Goal: Task Accomplishment & Management: Manage account settings

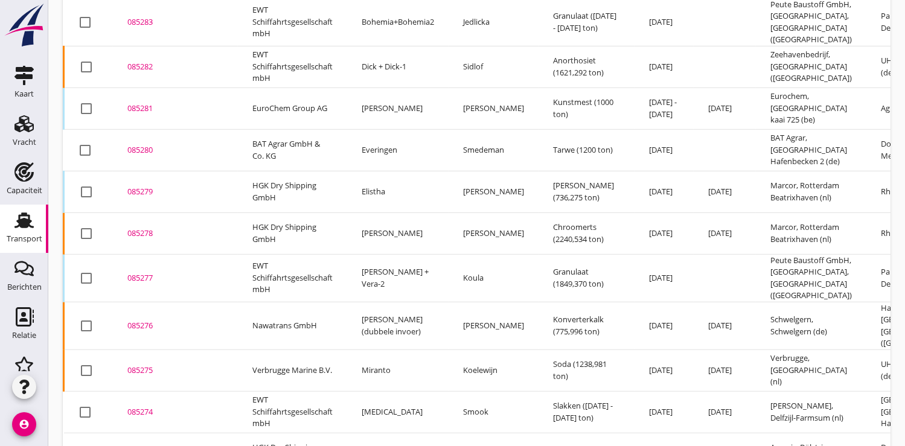
scroll to position [770, 0]
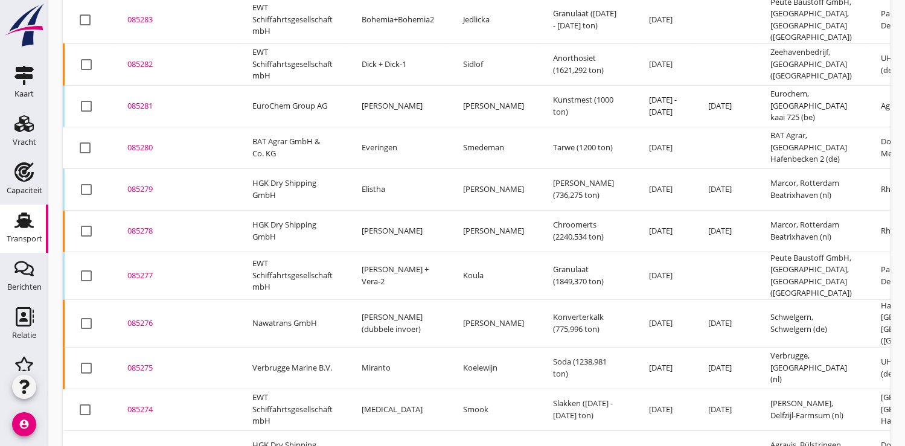
click at [145, 317] on div "085276" at bounding box center [175, 323] width 96 height 12
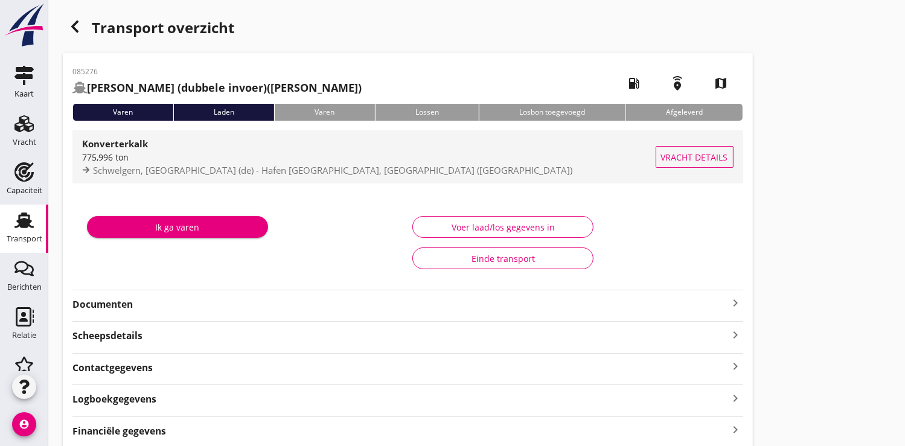
click at [156, 151] on div "775,996 ton" at bounding box center [368, 157] width 573 height 13
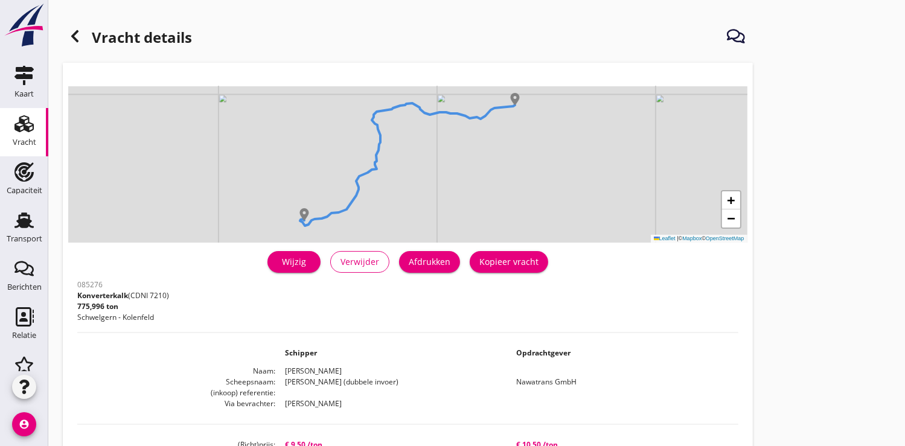
click at [77, 34] on icon at bounding box center [75, 36] width 14 height 14
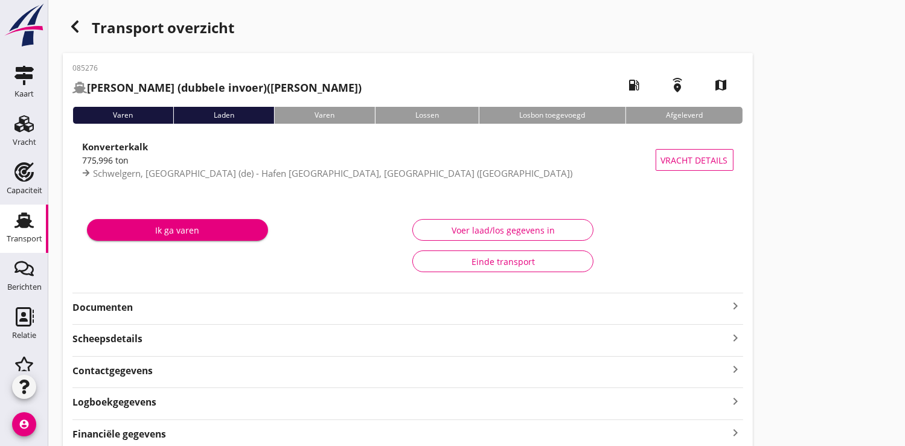
click at [77, 22] on use "button" at bounding box center [74, 27] width 7 height 12
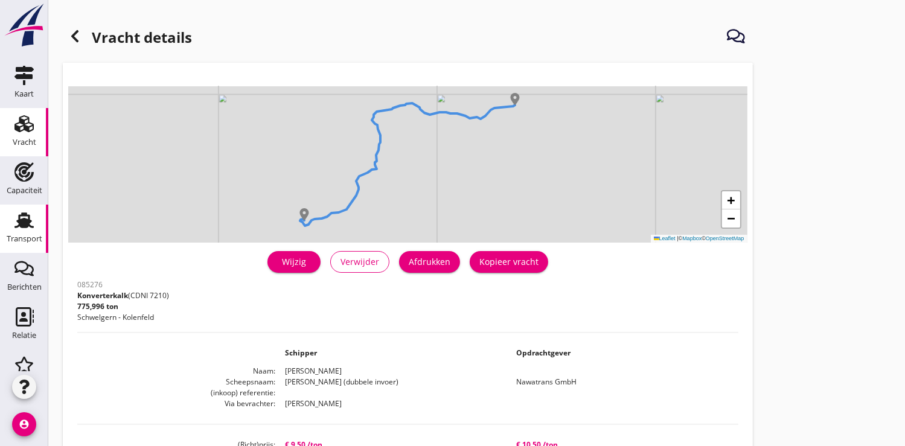
click at [14, 226] on use at bounding box center [23, 221] width 19 height 16
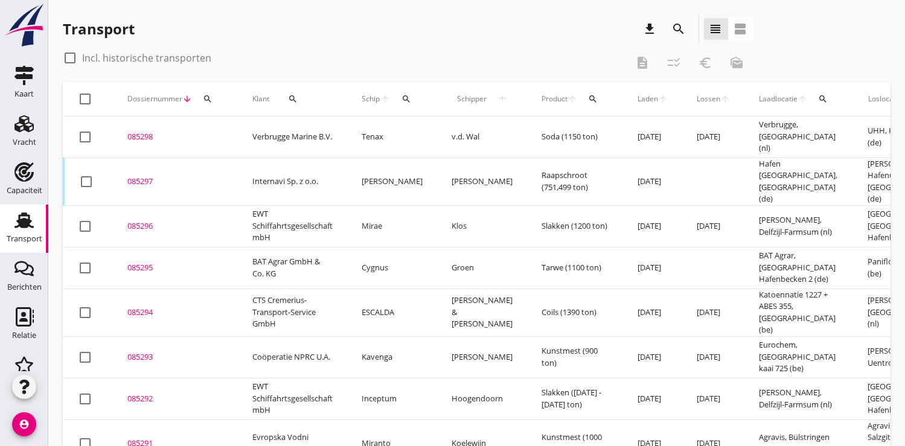
click at [203, 98] on icon "search" at bounding box center [208, 99] width 10 height 10
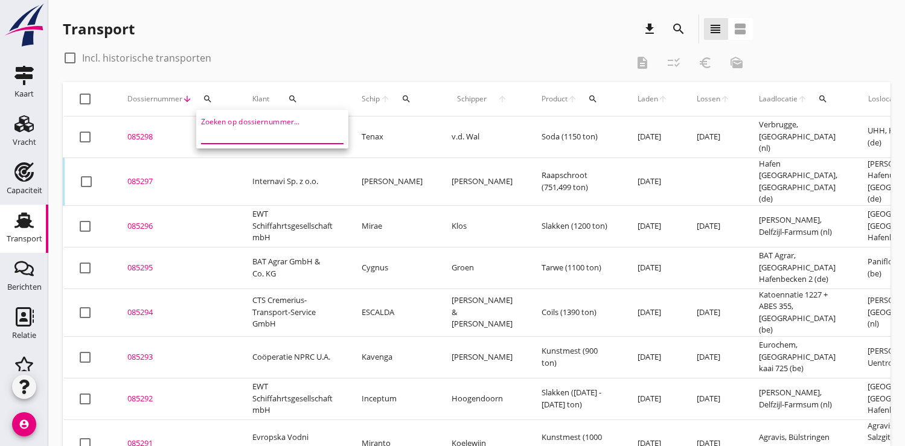
click at [214, 130] on input "Zoeken op dossiernummer..." at bounding box center [264, 133] width 126 height 19
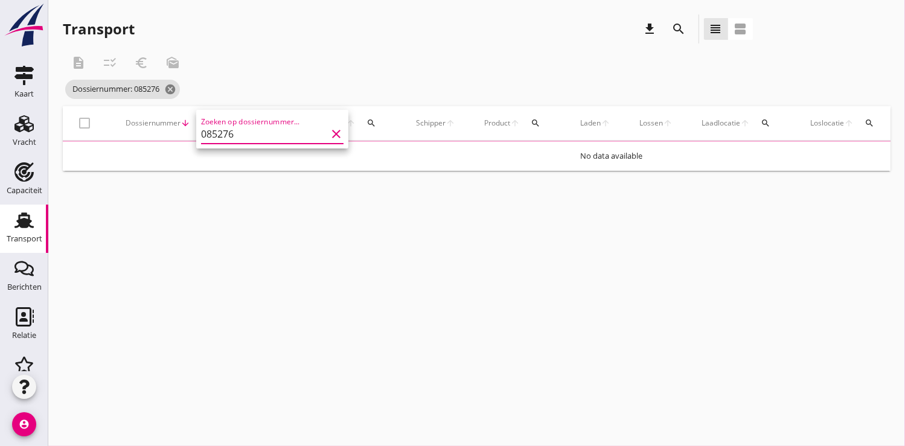
type input "085276"
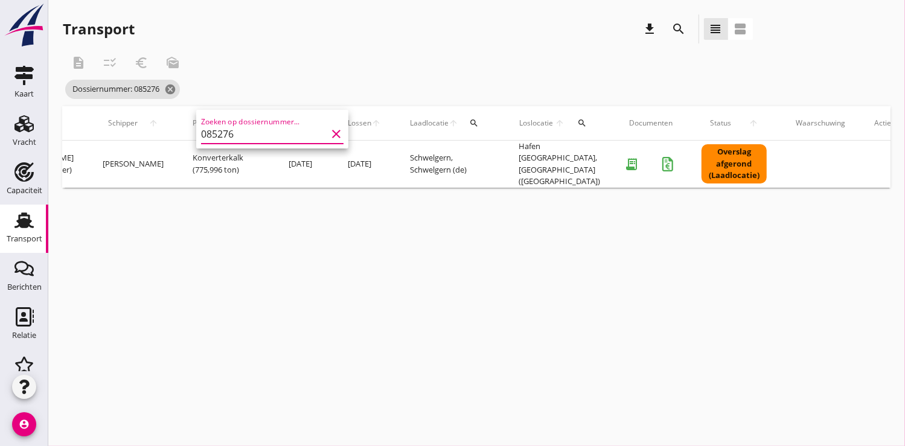
scroll to position [0, 328]
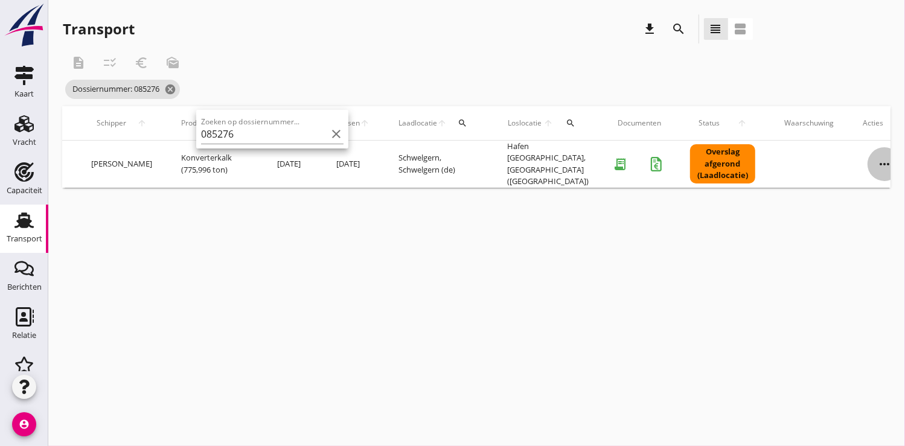
click at [867, 154] on icon "more_horiz" at bounding box center [884, 164] width 34 height 34
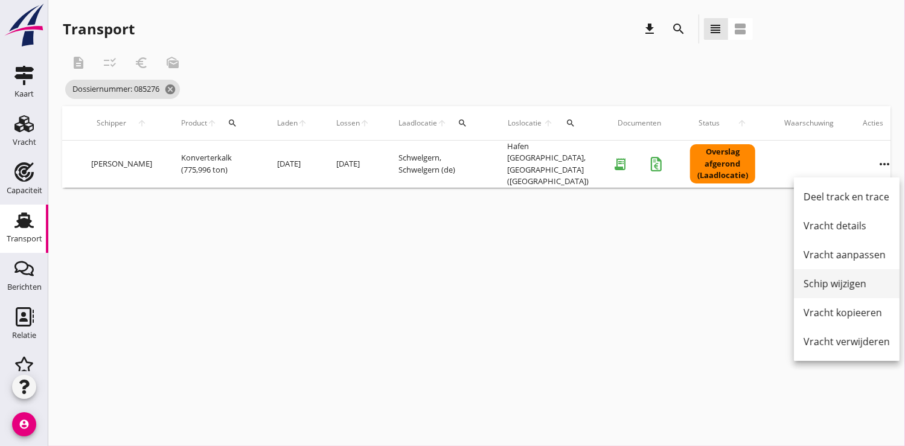
click at [832, 282] on div "Schip wijzigen" at bounding box center [846, 283] width 86 height 14
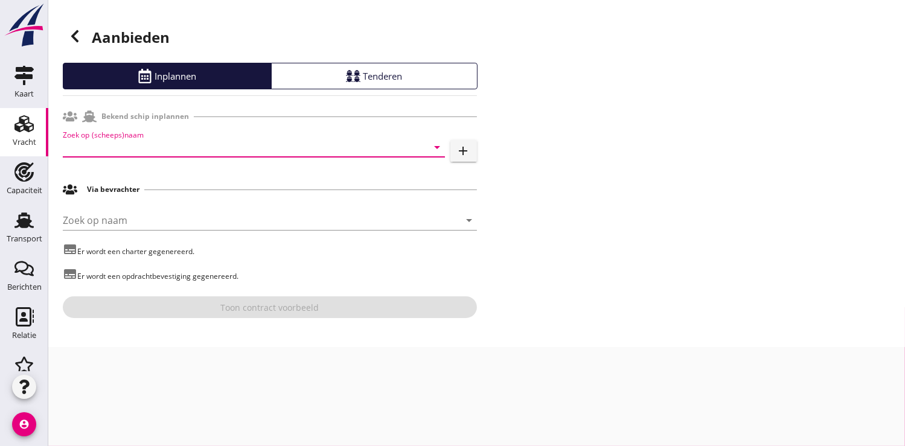
click at [95, 149] on input "Zoek op (scheeps)naam" at bounding box center [237, 147] width 348 height 19
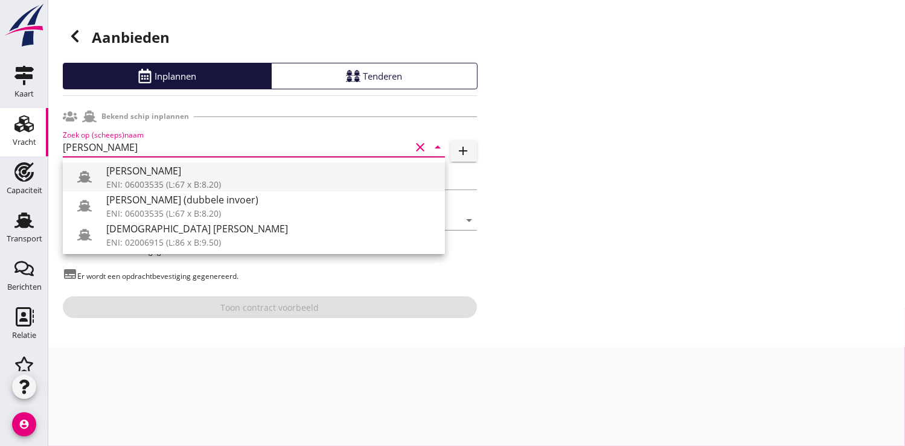
click at [153, 174] on div "[PERSON_NAME]" at bounding box center [270, 171] width 329 height 14
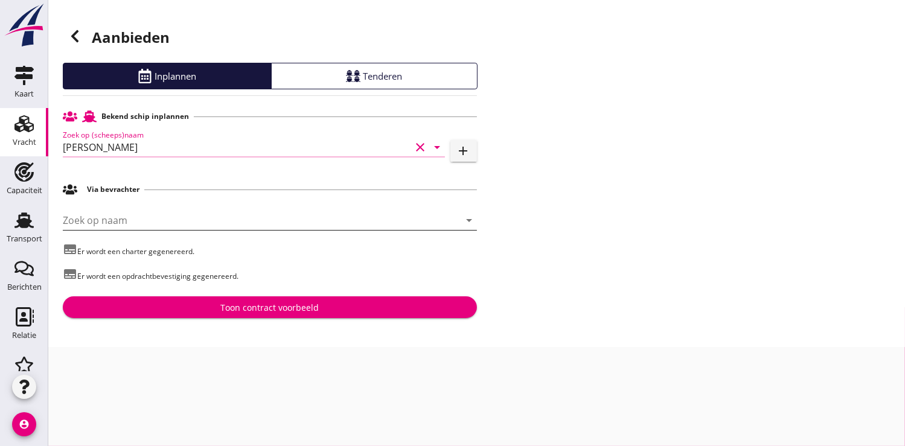
type input "[PERSON_NAME]"
click at [99, 219] on input "Zoek op naam" at bounding box center [253, 220] width 380 height 19
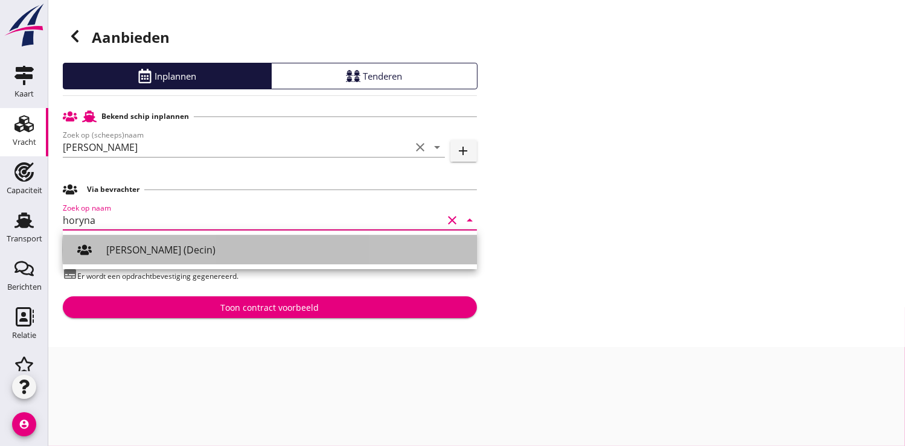
click at [163, 255] on div "Ivan Horyna (Decin)" at bounding box center [286, 250] width 361 height 14
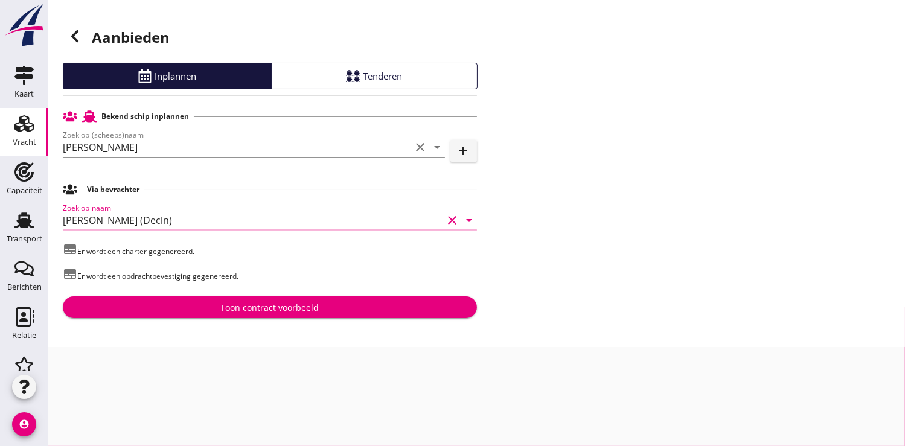
type input "Ivan Horyna (Decin)"
click at [239, 307] on div "Toon contract voorbeeld" at bounding box center [269, 307] width 98 height 13
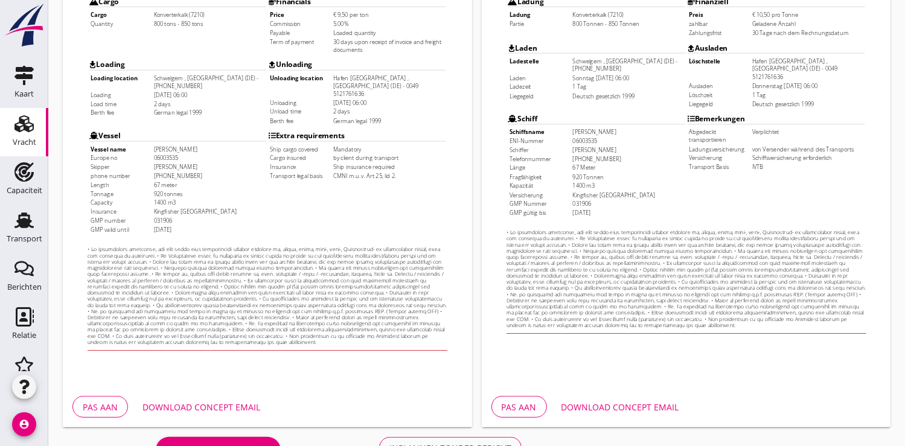
scroll to position [348, 0]
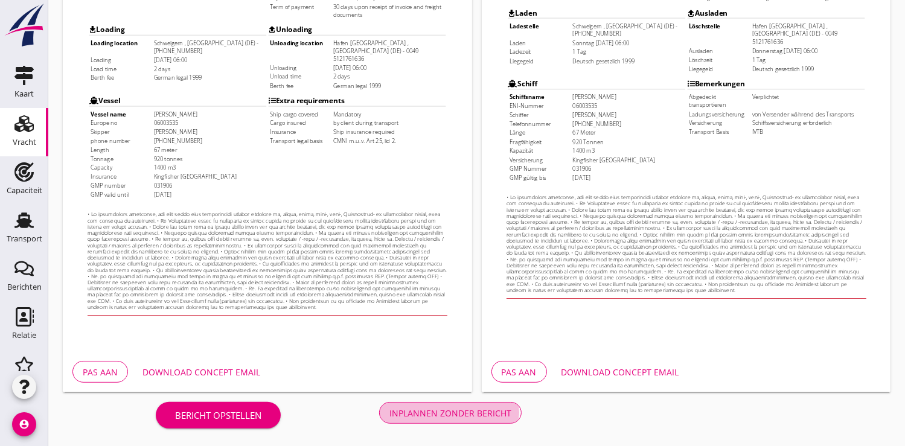
click at [444, 409] on div "Inplannen zonder bericht" at bounding box center [450, 413] width 122 height 13
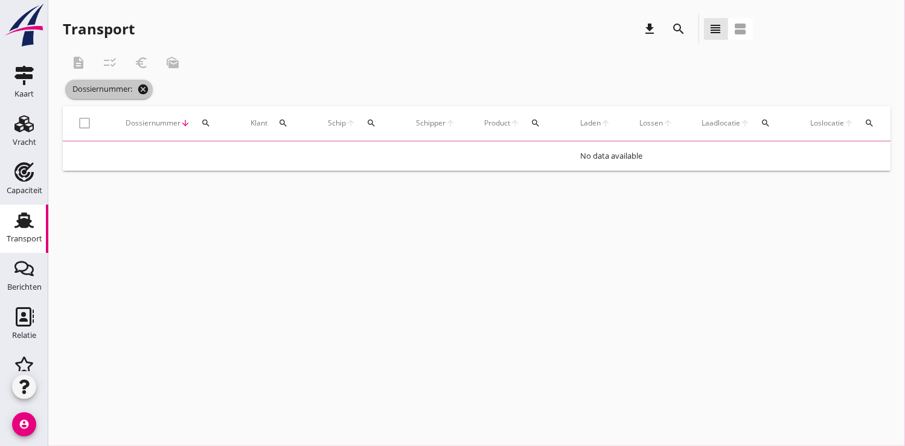
click at [149, 88] on icon "cancel" at bounding box center [143, 89] width 12 height 12
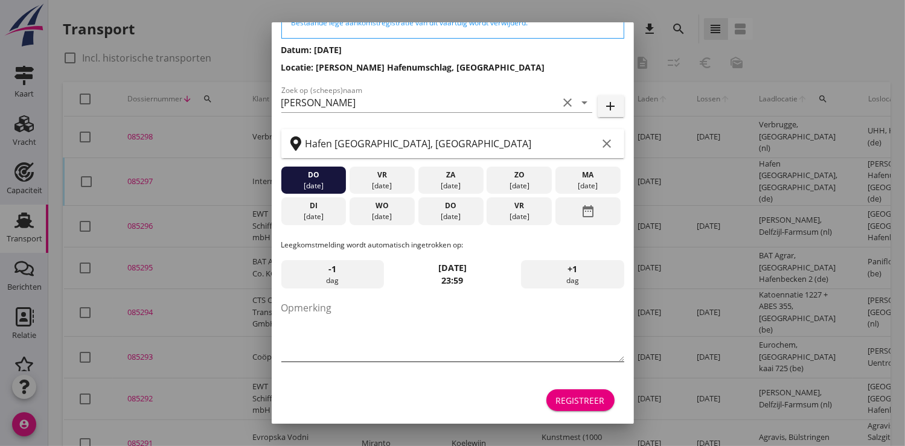
scroll to position [109, 0]
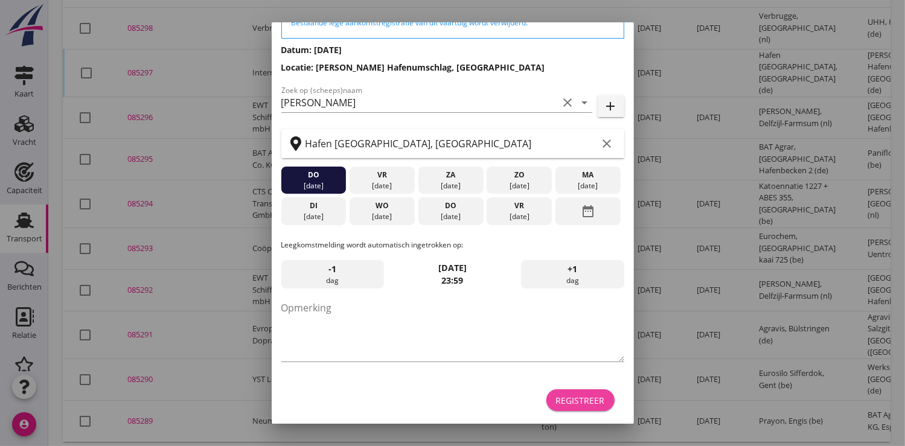
click at [570, 397] on div "Registreer" at bounding box center [580, 400] width 49 height 13
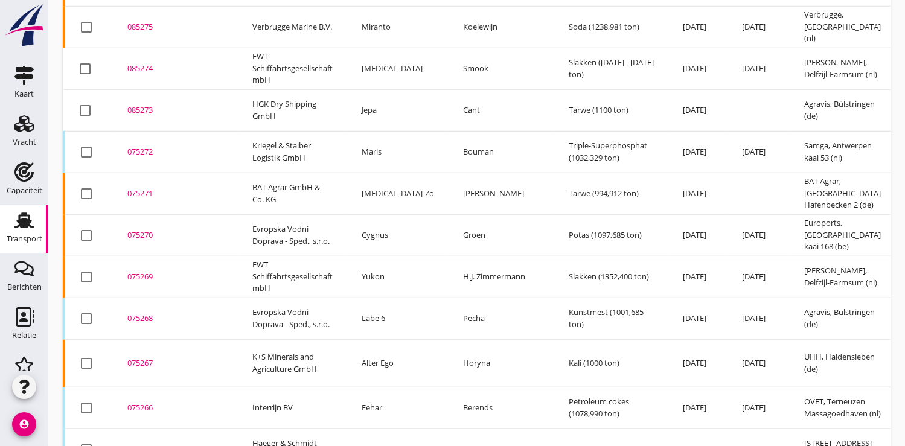
scroll to position [1361, 0]
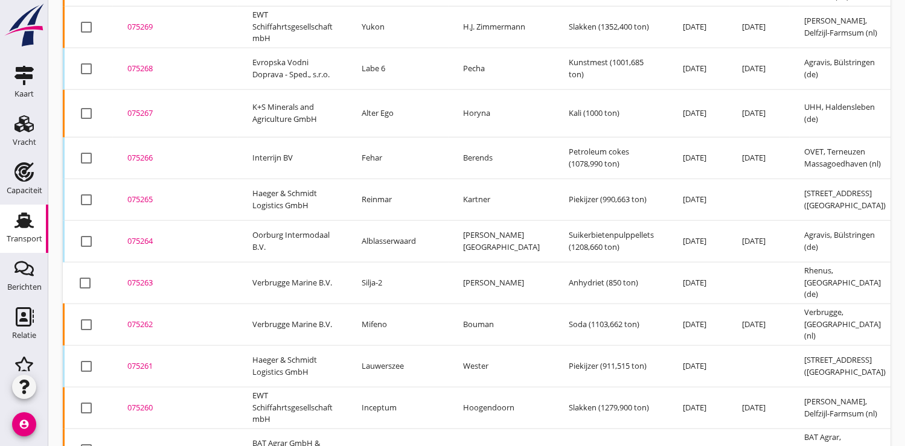
click at [138, 277] on div "075263" at bounding box center [175, 283] width 96 height 12
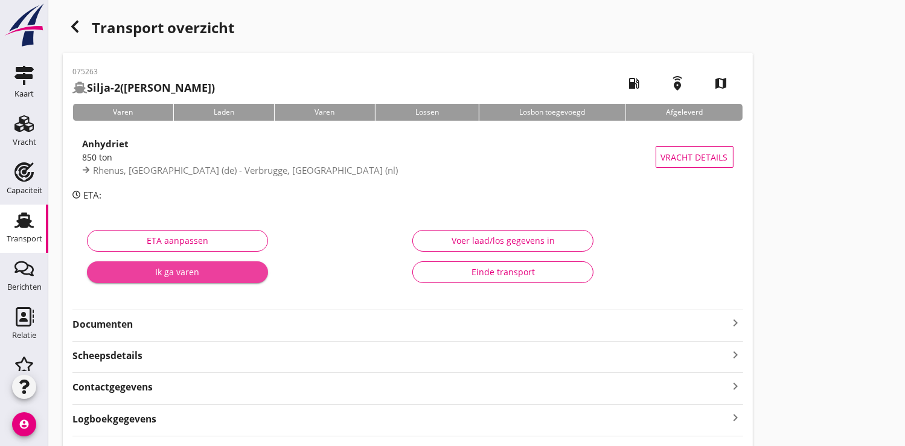
click at [172, 272] on div "Ik ga varen" at bounding box center [178, 272] width 162 height 13
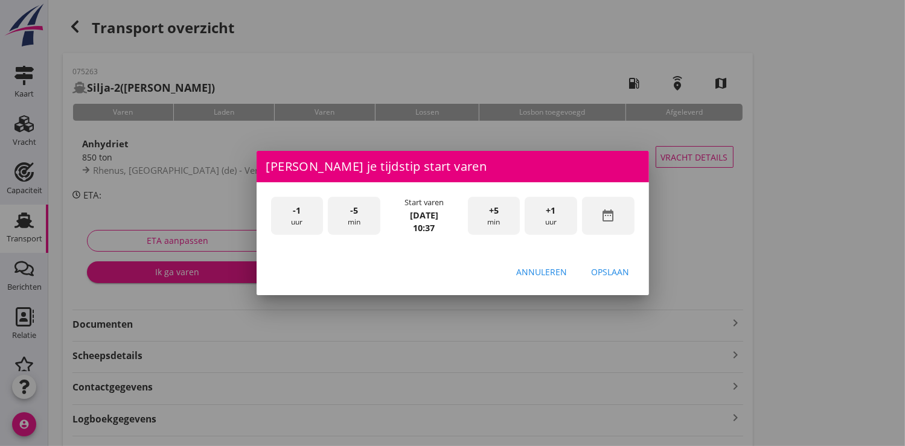
click at [613, 215] on icon "date_range" at bounding box center [607, 215] width 14 height 14
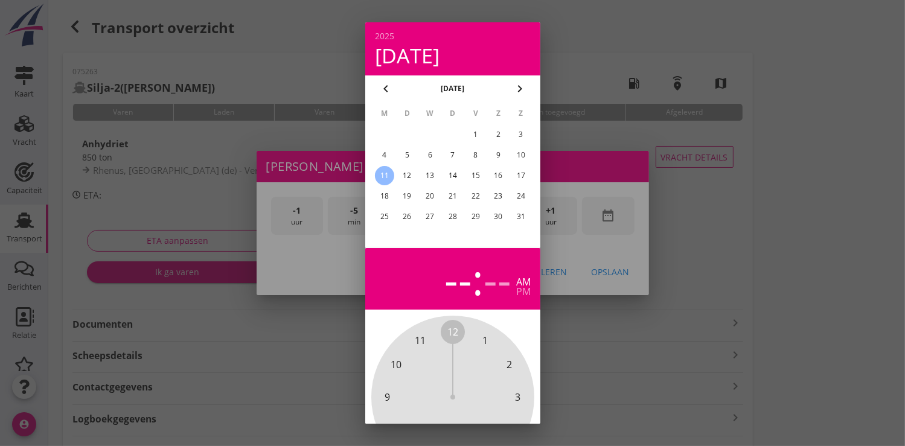
click at [451, 154] on div "7" at bounding box center [451, 154] width 19 height 19
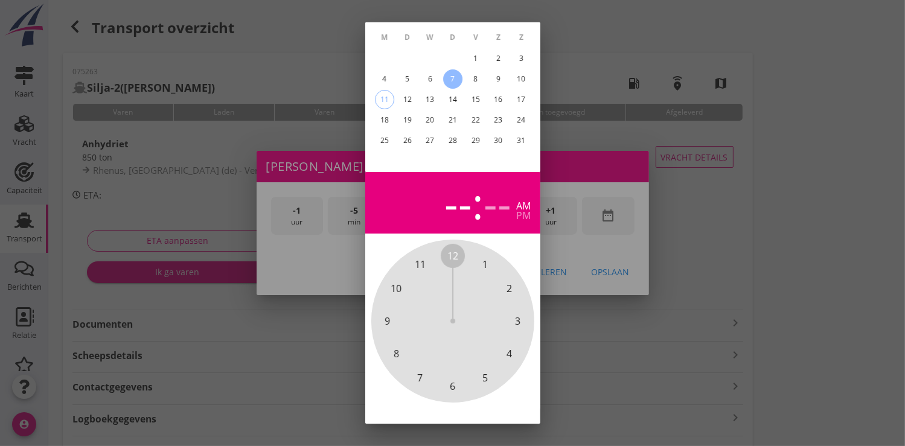
scroll to position [112, 0]
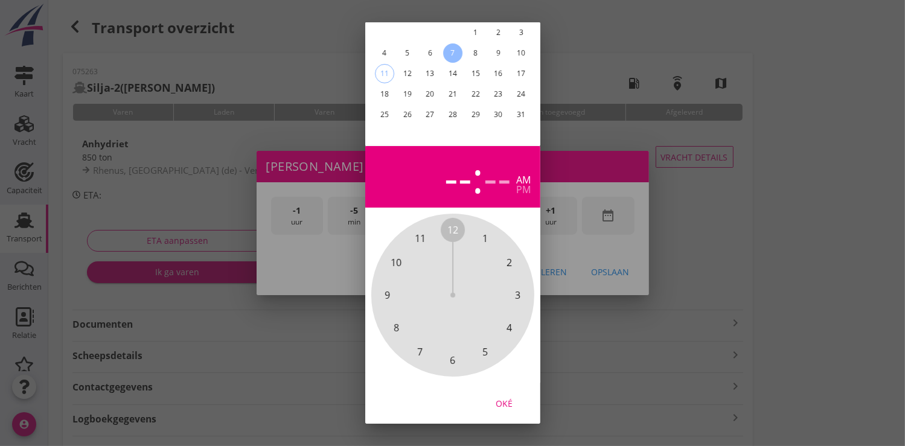
click at [509, 397] on div "Oké" at bounding box center [504, 403] width 34 height 13
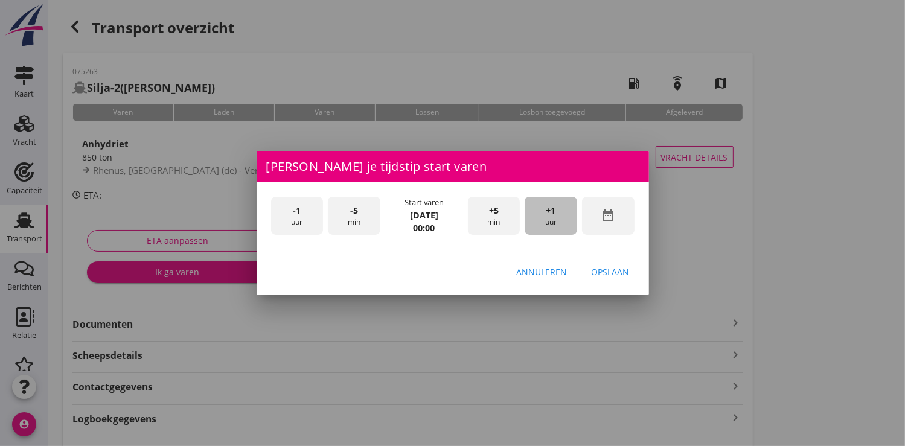
click at [551, 218] on div "+1 uur" at bounding box center [550, 216] width 53 height 38
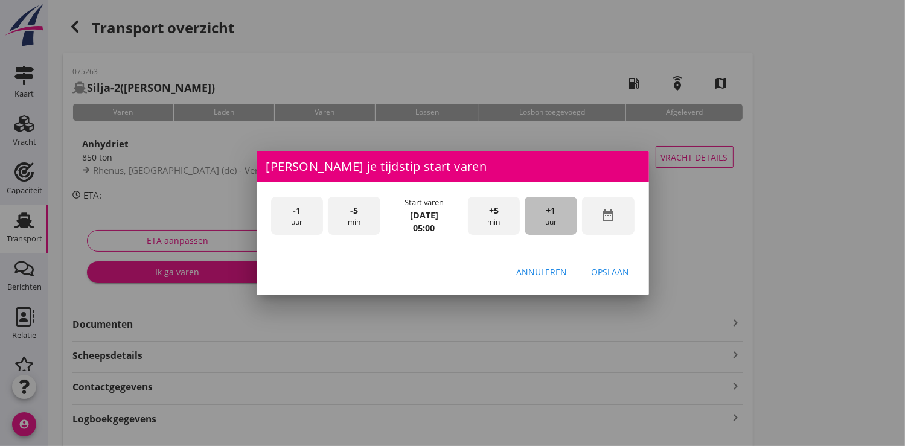
click at [551, 218] on div "+1 uur" at bounding box center [550, 216] width 53 height 38
click at [551, 217] on div "+1 uur" at bounding box center [550, 216] width 53 height 38
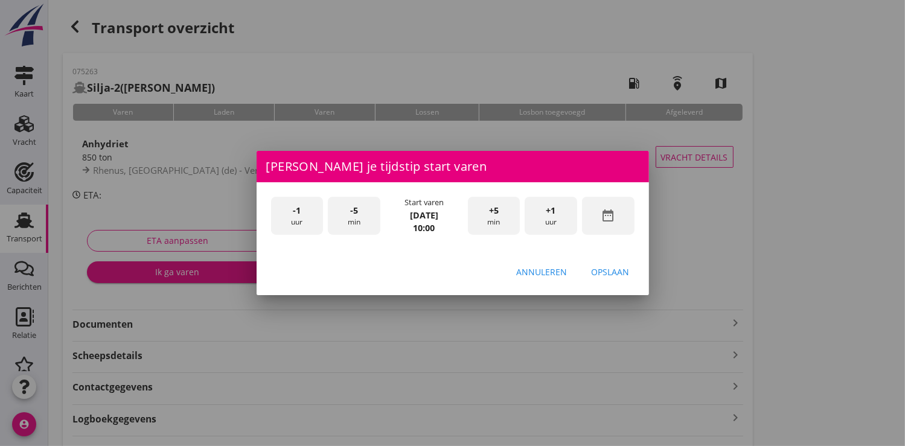
click at [616, 275] on div "Opslaan" at bounding box center [610, 272] width 38 height 13
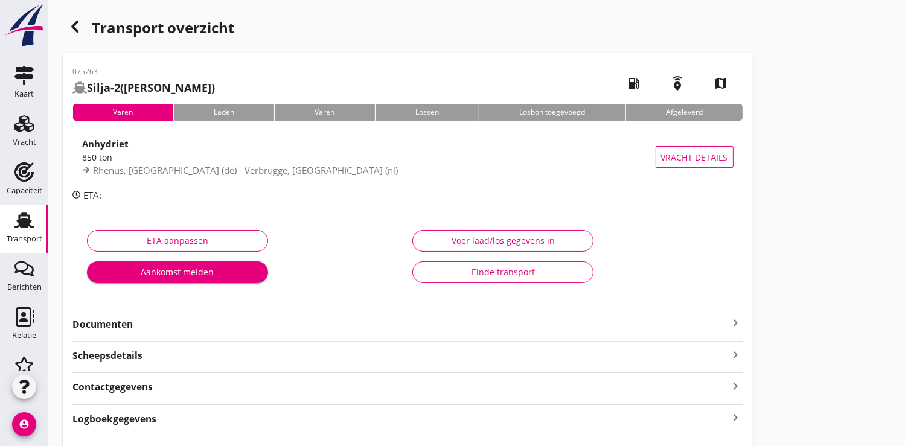
click at [168, 272] on div "Aankomst melden" at bounding box center [178, 272] width 162 height 13
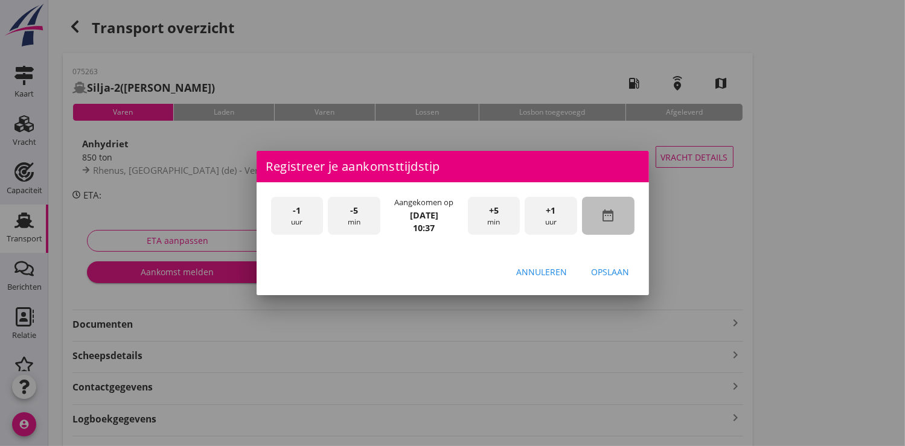
drag, startPoint x: 612, startPoint y: 214, endPoint x: 604, endPoint y: 206, distance: 11.1
click at [610, 213] on icon "date_range" at bounding box center [607, 215] width 14 height 14
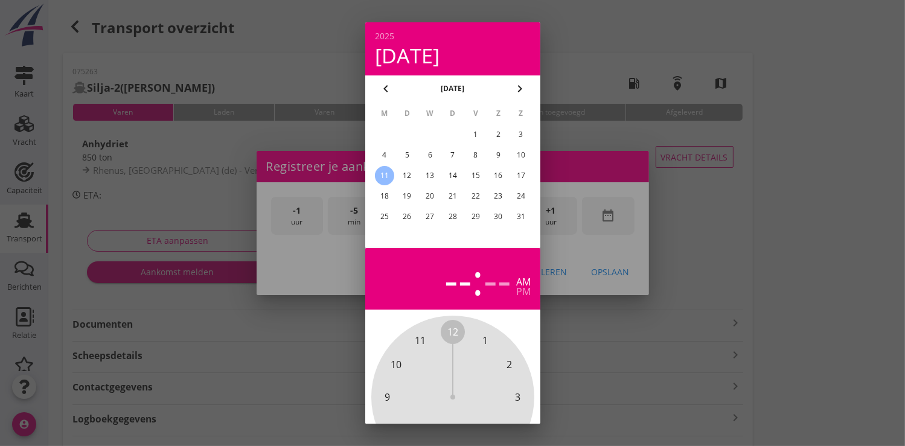
click at [460, 156] on div "7" at bounding box center [451, 154] width 19 height 19
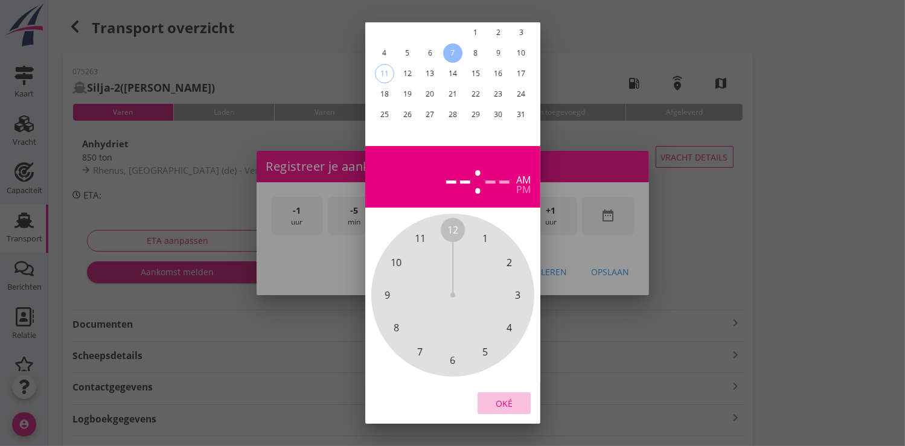
click at [511, 397] on div "Oké" at bounding box center [504, 403] width 34 height 13
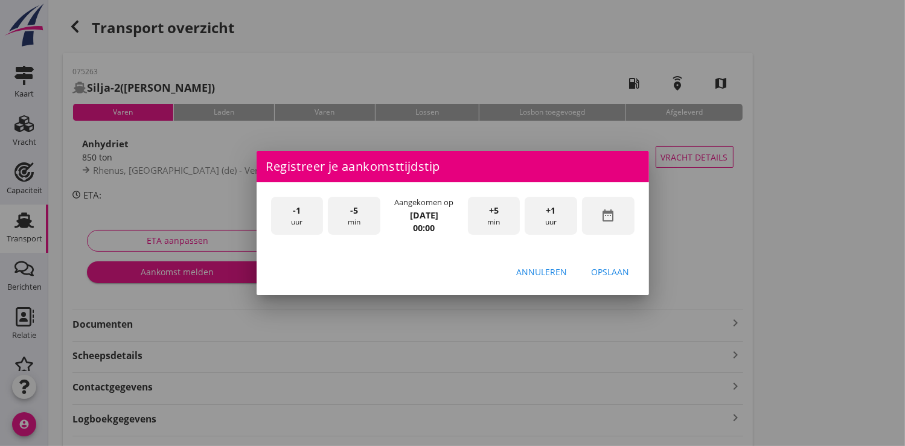
click at [561, 214] on div "+1 uur" at bounding box center [550, 216] width 53 height 38
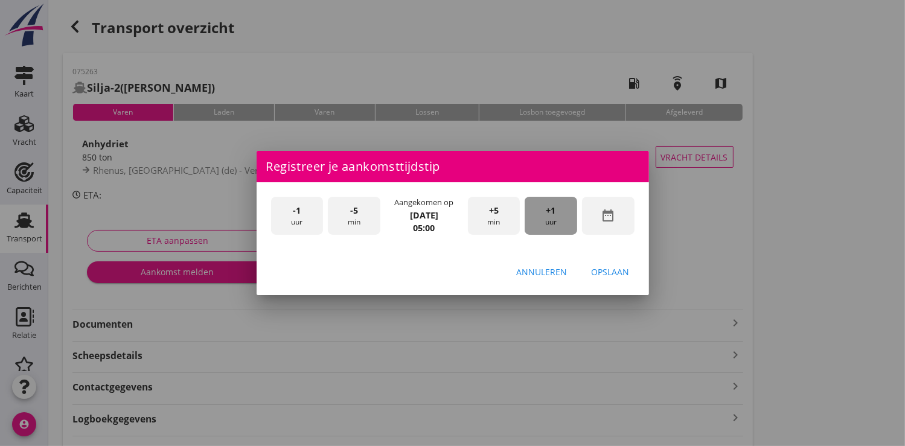
click at [561, 214] on div "+1 uur" at bounding box center [550, 216] width 53 height 38
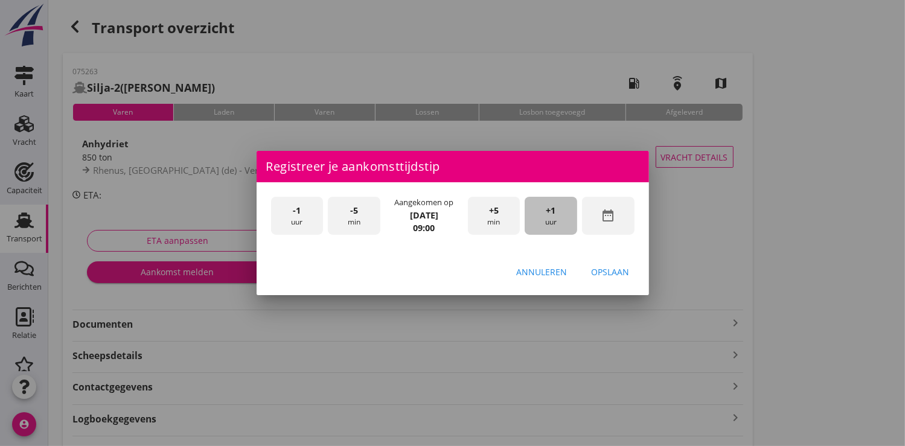
click at [561, 214] on div "+1 uur" at bounding box center [550, 216] width 53 height 38
click at [622, 278] on button "Opslaan" at bounding box center [610, 272] width 57 height 22
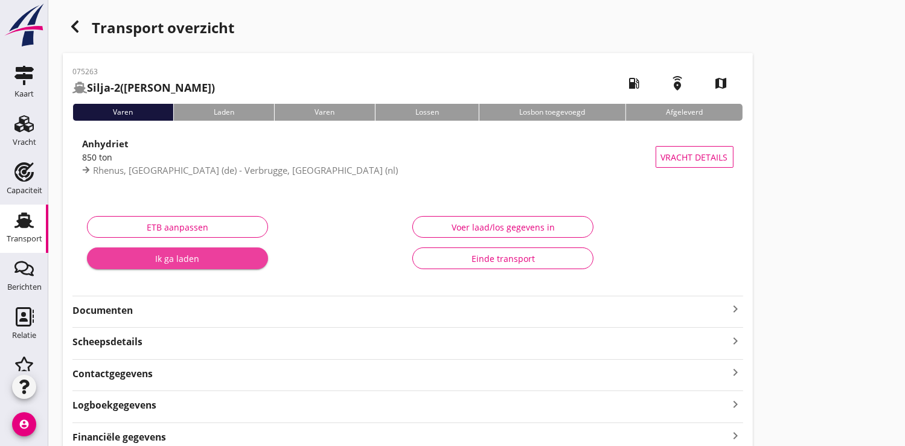
click at [202, 254] on div "Ik ga laden" at bounding box center [178, 258] width 162 height 13
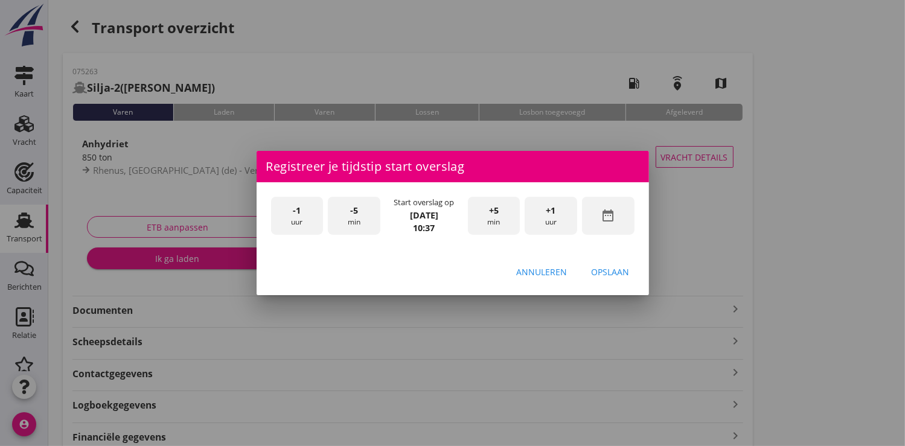
click at [607, 218] on icon "date_range" at bounding box center [607, 215] width 14 height 14
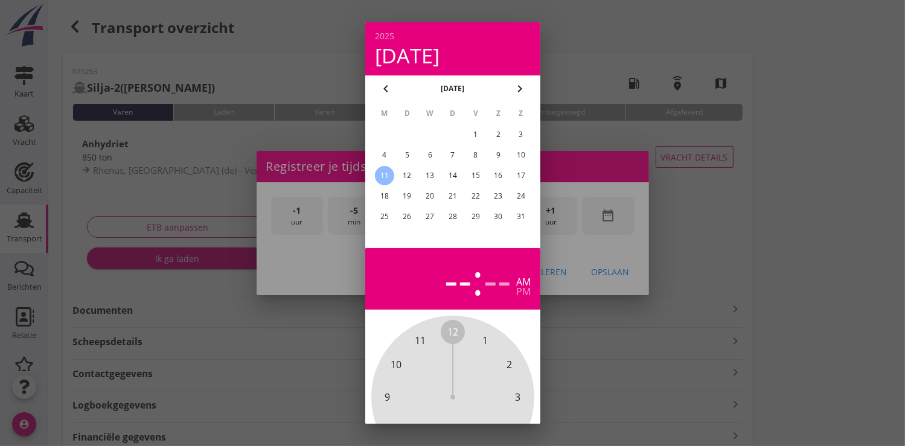
click at [479, 154] on div "8" at bounding box center [474, 154] width 19 height 19
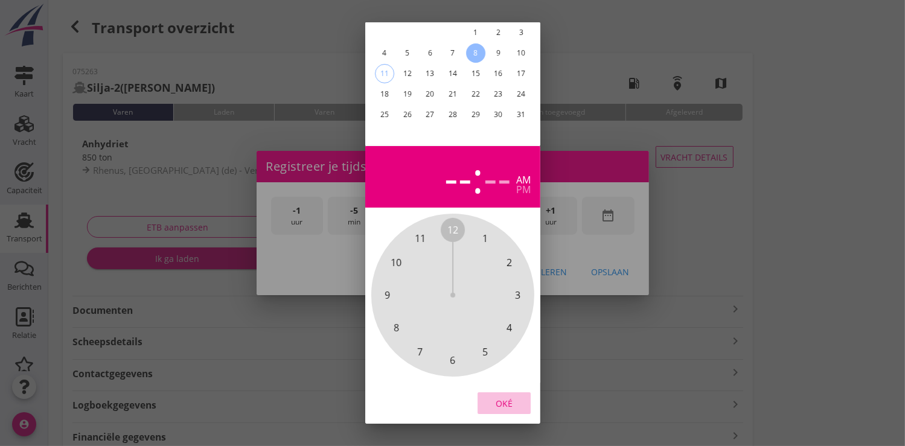
click at [512, 397] on div "Oké" at bounding box center [504, 403] width 34 height 13
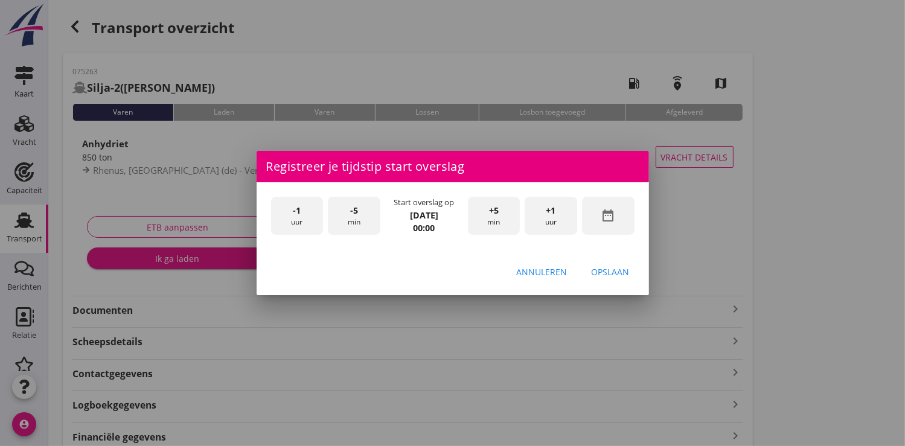
click at [553, 214] on span "+1" at bounding box center [551, 210] width 10 height 13
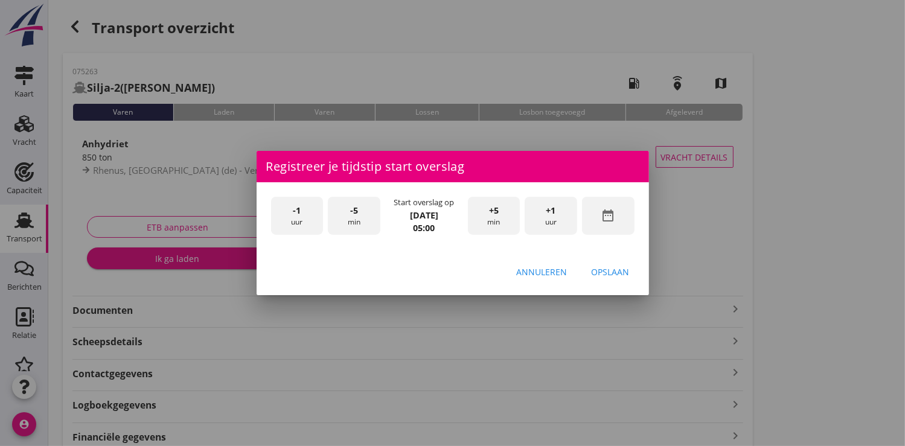
click at [553, 214] on span "+1" at bounding box center [551, 210] width 10 height 13
click at [617, 273] on div "Opslaan" at bounding box center [610, 272] width 38 height 13
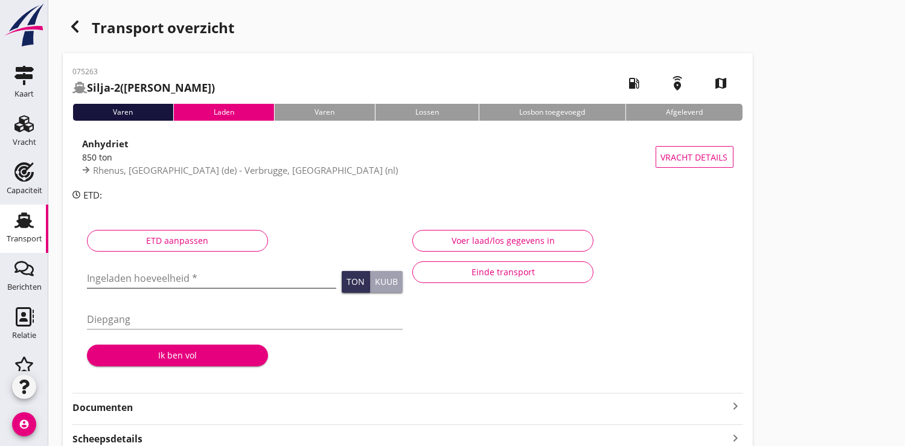
click at [118, 279] on input "Ingeladen hoeveelheid *" at bounding box center [211, 278] width 249 height 19
type input "861.158"
click at [156, 352] on div "Ik ben vol" at bounding box center [178, 355] width 162 height 13
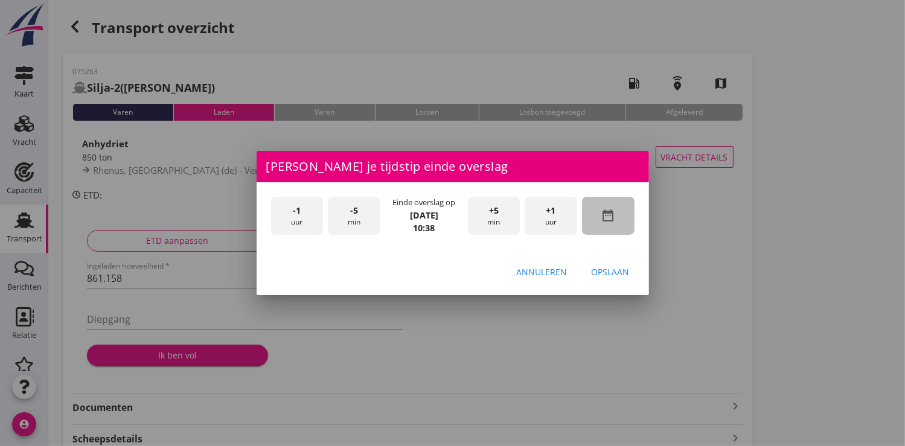
click at [611, 214] on icon "date_range" at bounding box center [607, 215] width 14 height 14
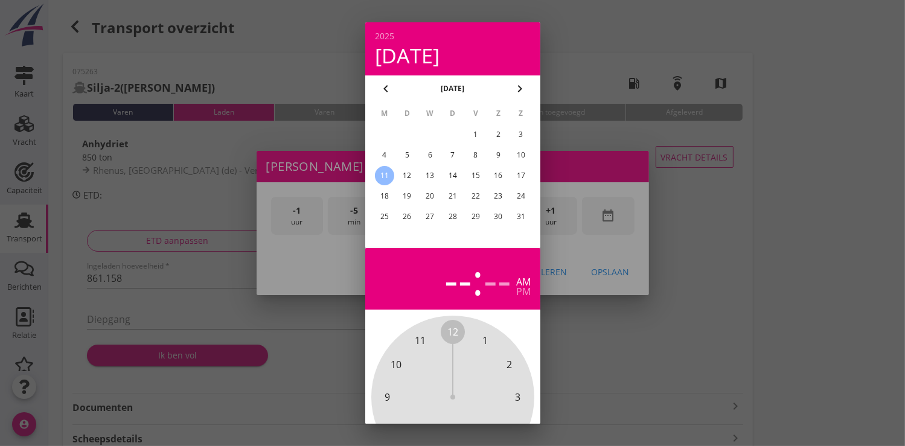
click at [483, 158] on div "8" at bounding box center [474, 154] width 19 height 19
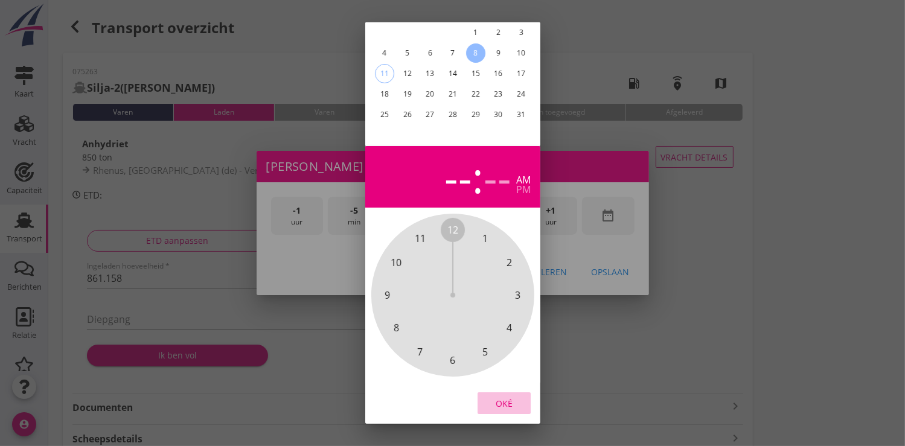
drag, startPoint x: 508, startPoint y: 395, endPoint x: 511, endPoint y: 382, distance: 13.2
click at [509, 397] on div "Oké" at bounding box center [504, 403] width 34 height 13
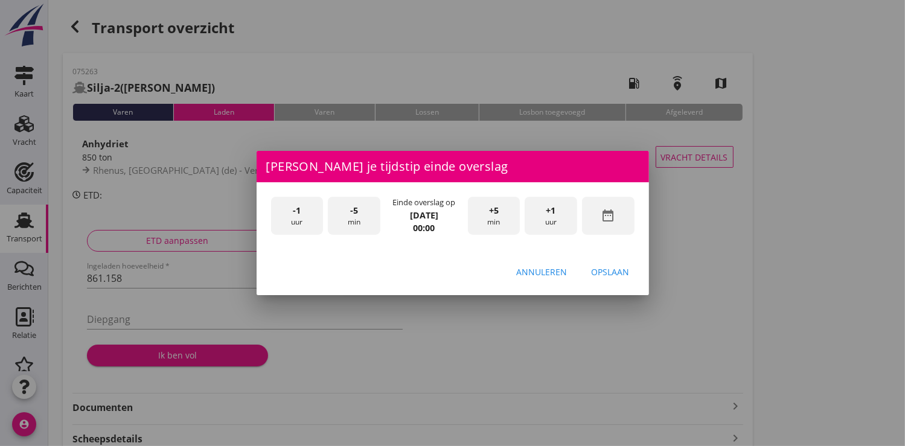
click at [548, 215] on span "+1" at bounding box center [551, 210] width 10 height 13
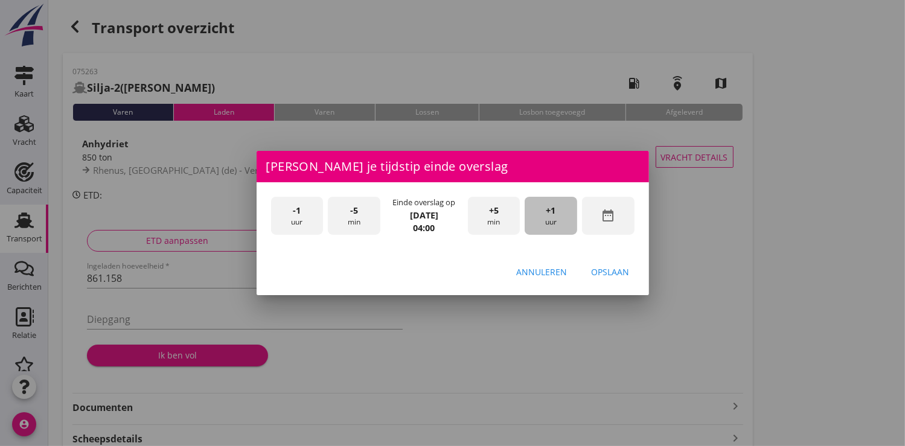
click at [548, 215] on span "+1" at bounding box center [551, 210] width 10 height 13
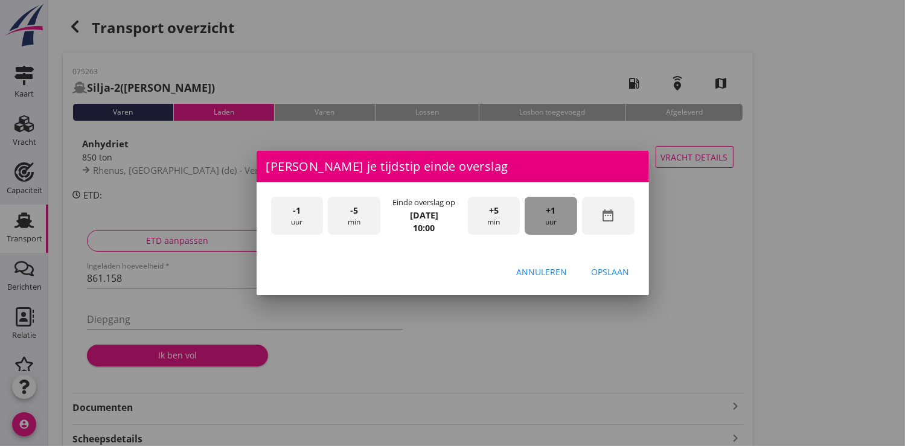
click at [548, 215] on span "+1" at bounding box center [551, 210] width 10 height 13
drag, startPoint x: 618, startPoint y: 275, endPoint x: 577, endPoint y: 261, distance: 43.1
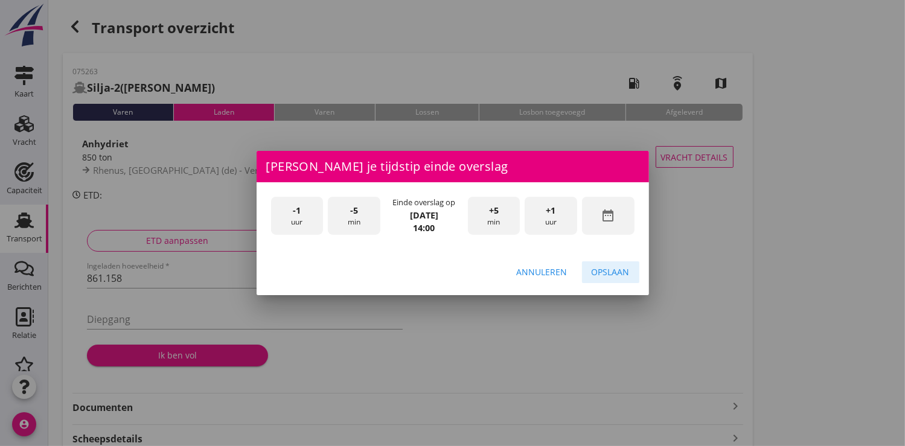
click at [618, 275] on div "Opslaan" at bounding box center [610, 272] width 38 height 13
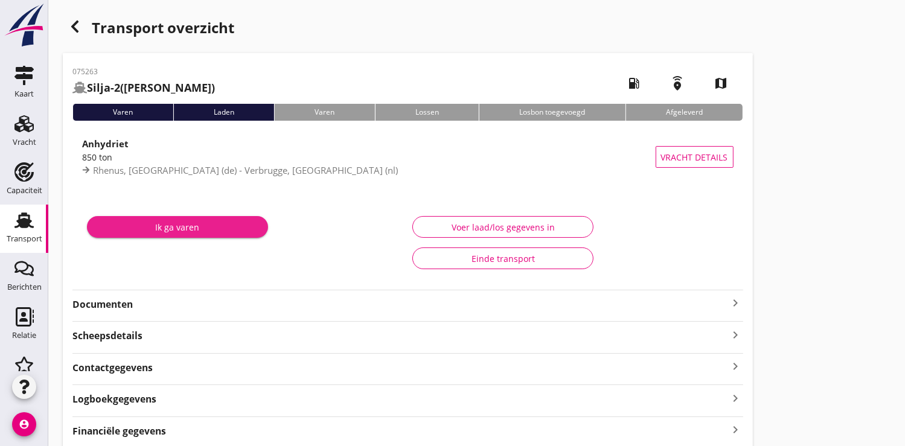
click at [175, 225] on div "Ik ga varen" at bounding box center [178, 227] width 162 height 13
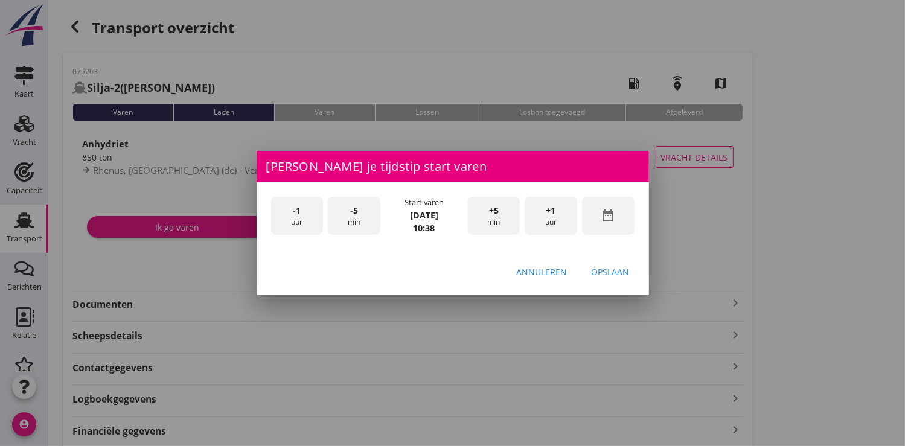
click at [602, 214] on icon "date_range" at bounding box center [607, 215] width 14 height 14
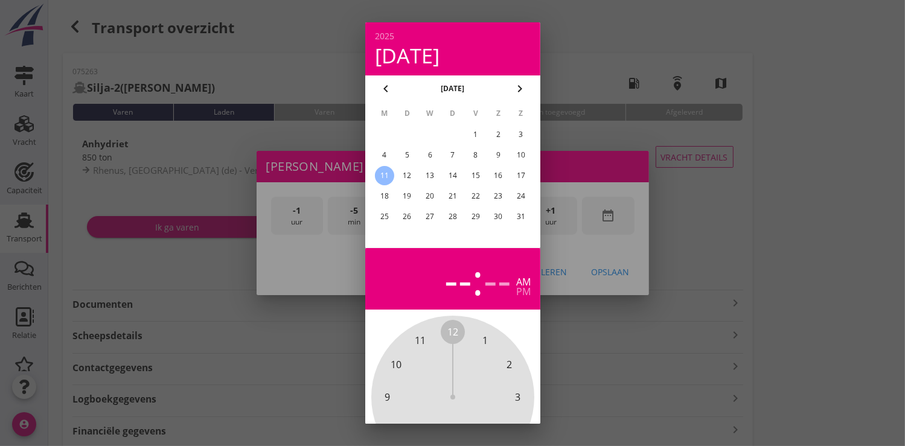
click at [500, 159] on div "9" at bounding box center [497, 154] width 19 height 19
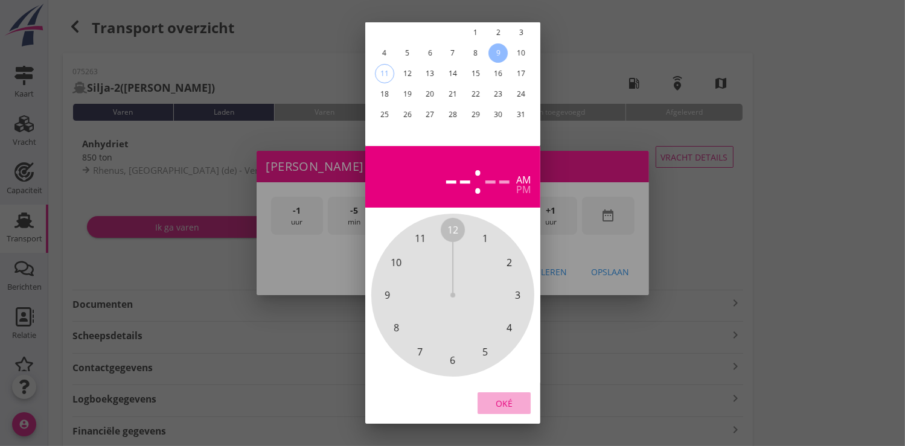
drag, startPoint x: 492, startPoint y: 387, endPoint x: 512, endPoint y: 358, distance: 35.2
click at [501, 392] on button "Oké" at bounding box center [503, 403] width 53 height 22
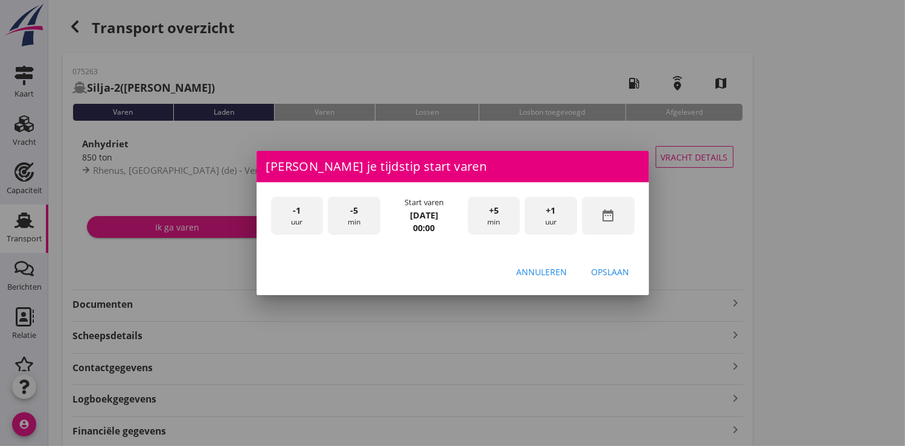
click at [549, 209] on span "+1" at bounding box center [551, 210] width 10 height 13
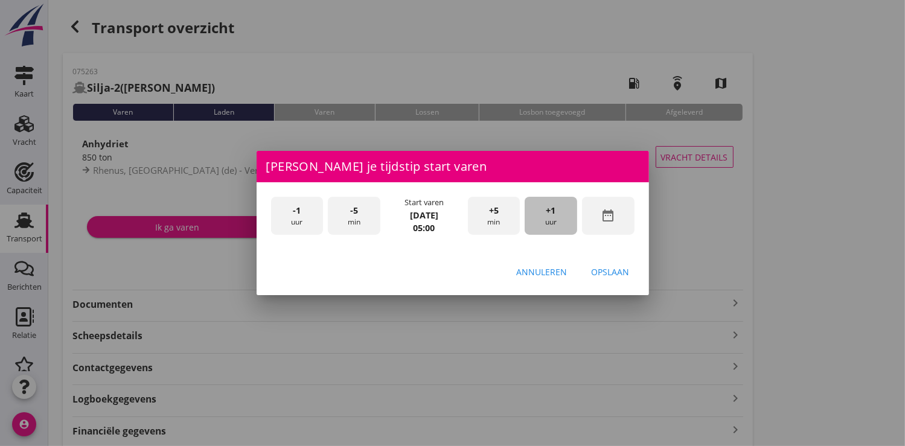
click at [549, 209] on span "+1" at bounding box center [551, 210] width 10 height 13
click at [617, 269] on div "Opslaan" at bounding box center [610, 272] width 38 height 13
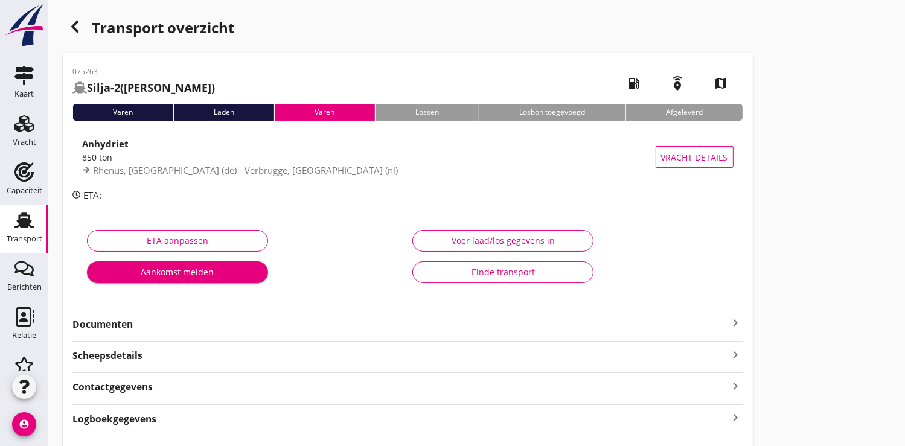
click at [125, 321] on strong "Documenten" at bounding box center [400, 324] width 656 height 14
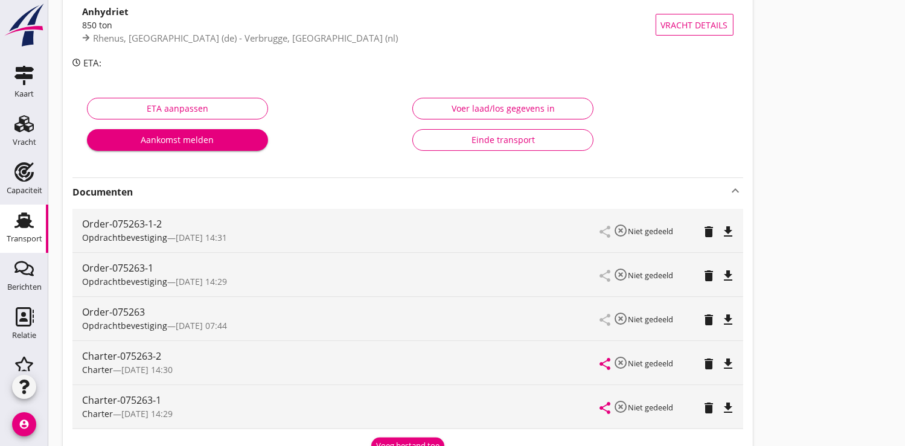
scroll to position [268, 0]
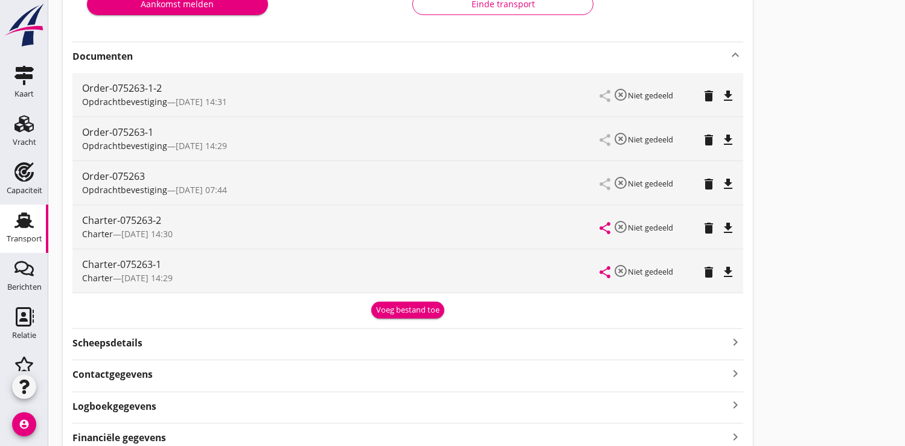
click at [398, 304] on div "Voeg bestand toe" at bounding box center [407, 310] width 63 height 12
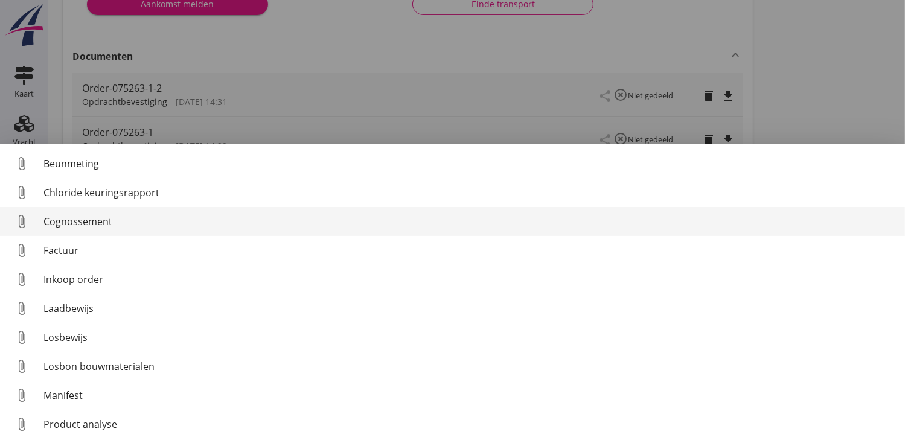
click at [72, 223] on div "Cognossement" at bounding box center [469, 221] width 852 height 14
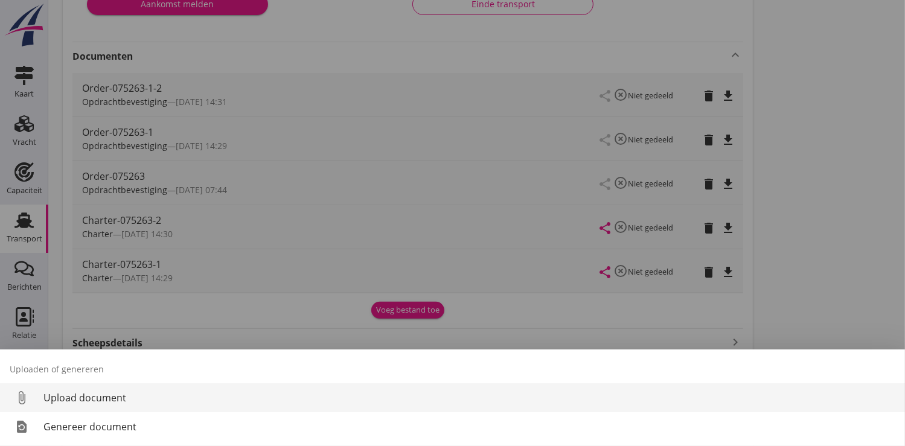
click at [84, 395] on div "Upload document" at bounding box center [469, 397] width 852 height 14
